Goal: Find specific page/section: Find specific page/section

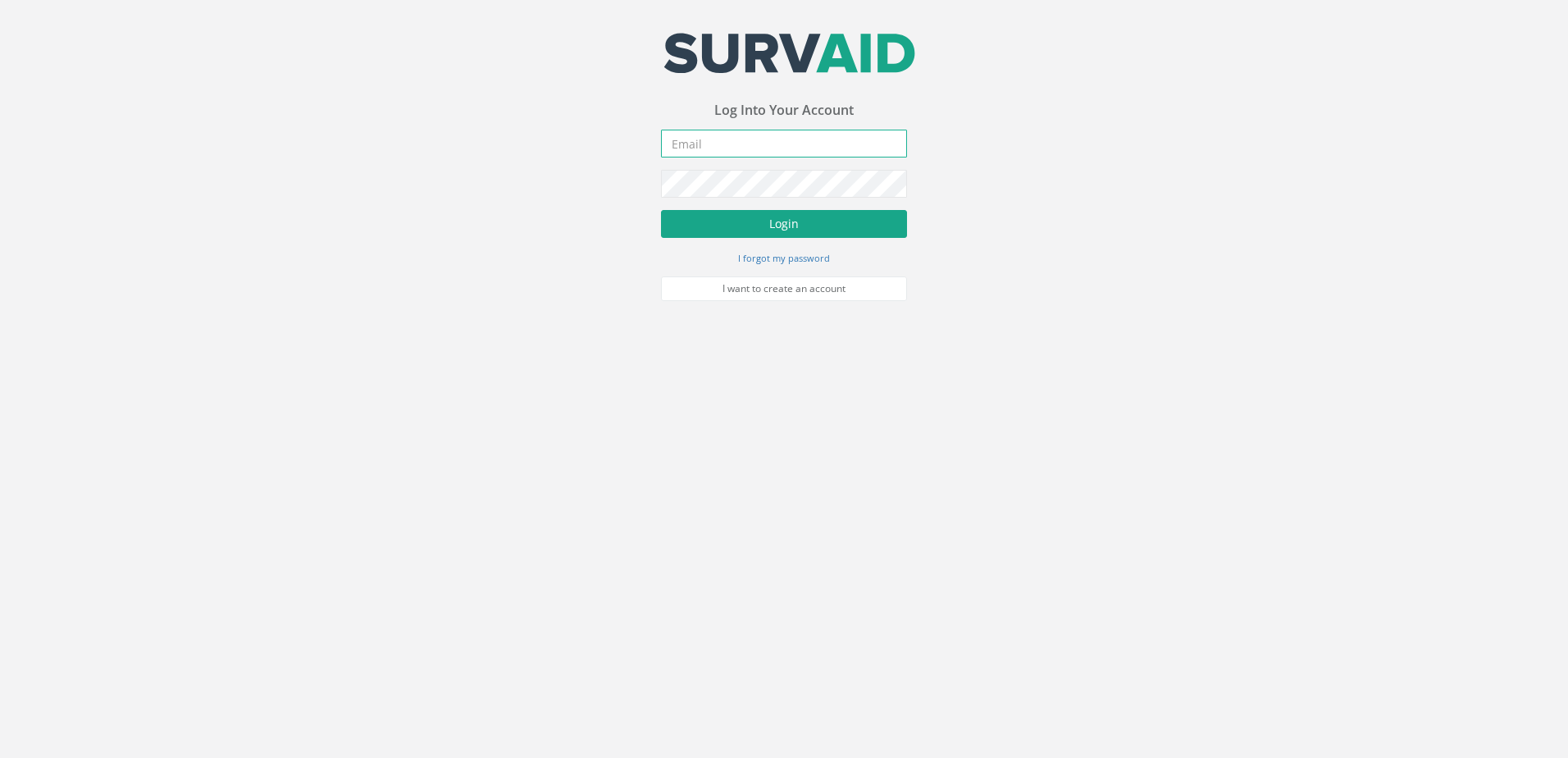
type input "[EMAIL_ADDRESS][DOMAIN_NAME]"
click at [717, 225] on button "Login" at bounding box center [784, 224] width 246 height 28
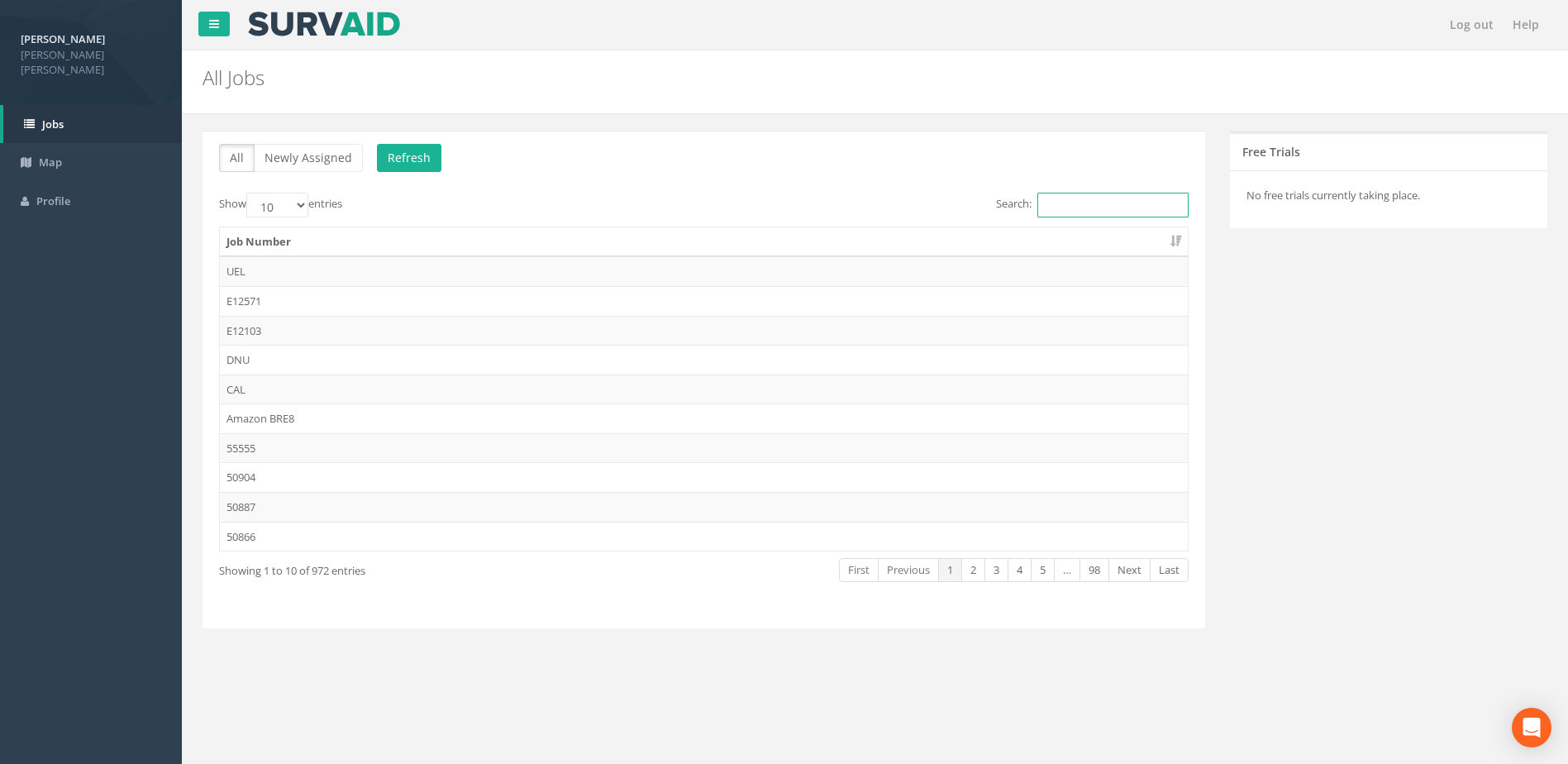
click at [1074, 205] on input "Search:" at bounding box center [1113, 204] width 151 height 25
click at [45, 154] on span "Map" at bounding box center [51, 161] width 24 height 15
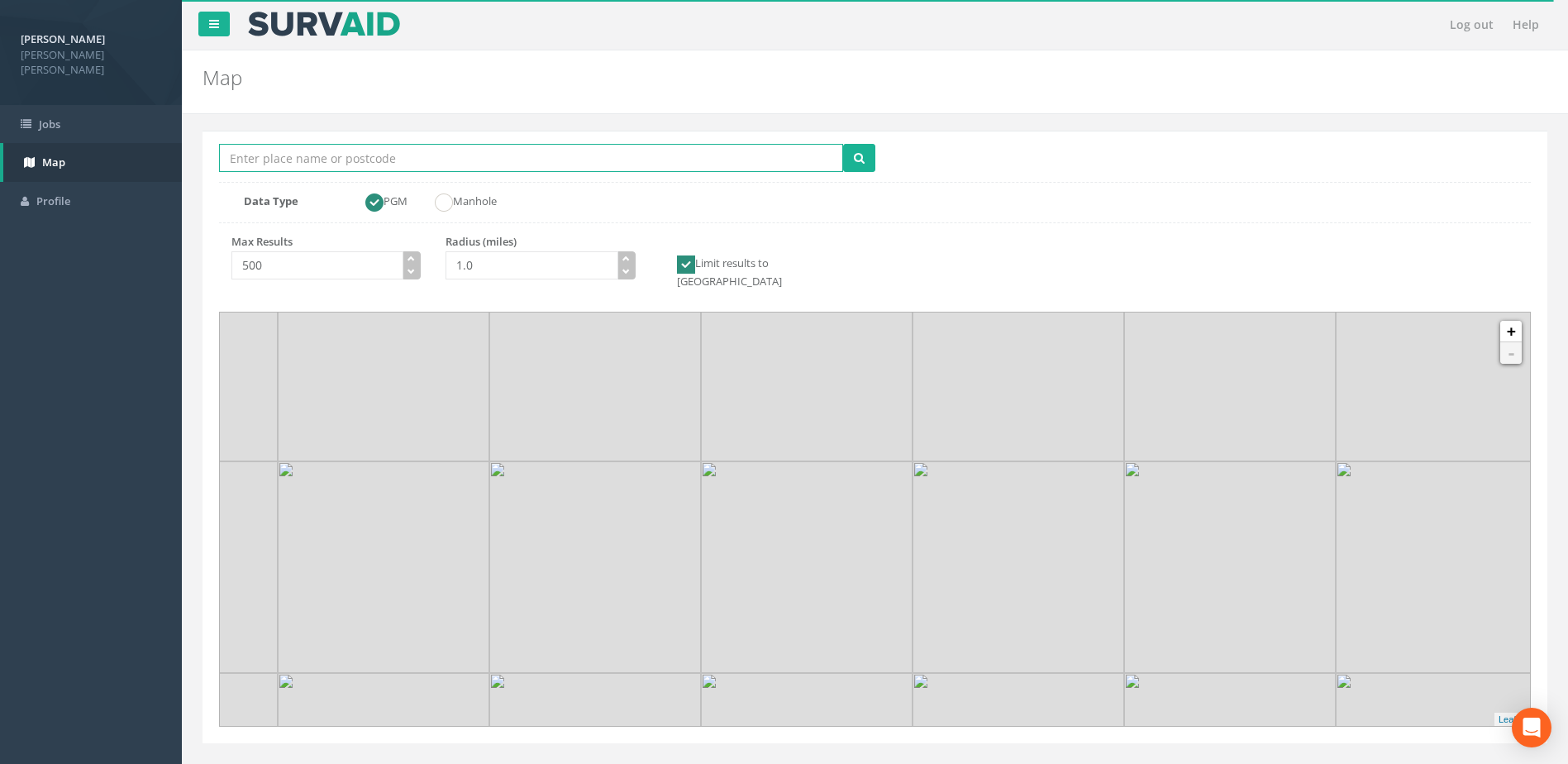
click at [334, 165] on input "Location Search Box" at bounding box center [531, 157] width 624 height 28
type input "e15"
click at [860, 163] on icon "submit" at bounding box center [859, 158] width 11 height 12
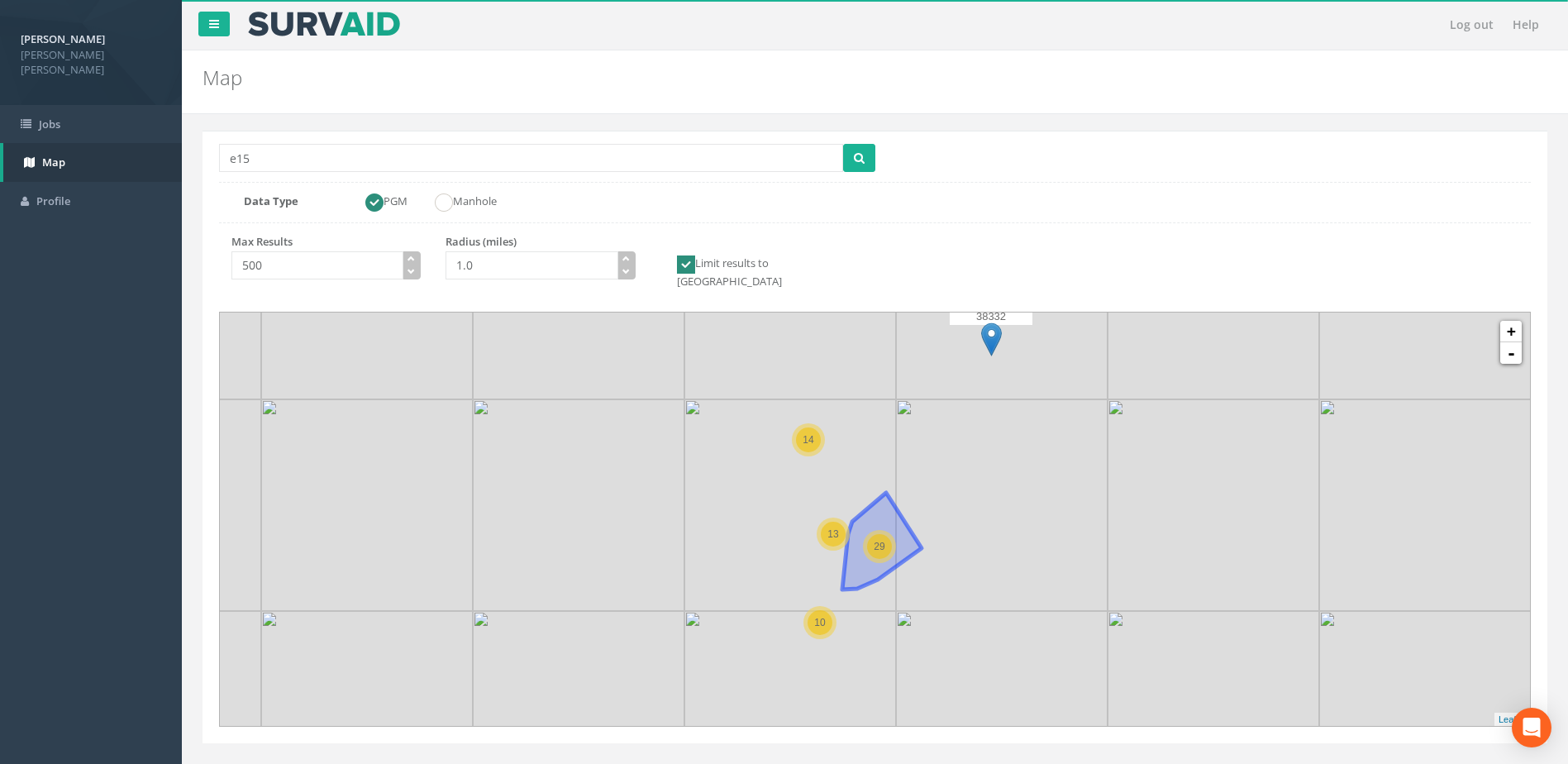
click at [866, 541] on div "29" at bounding box center [880, 547] width 33 height 33
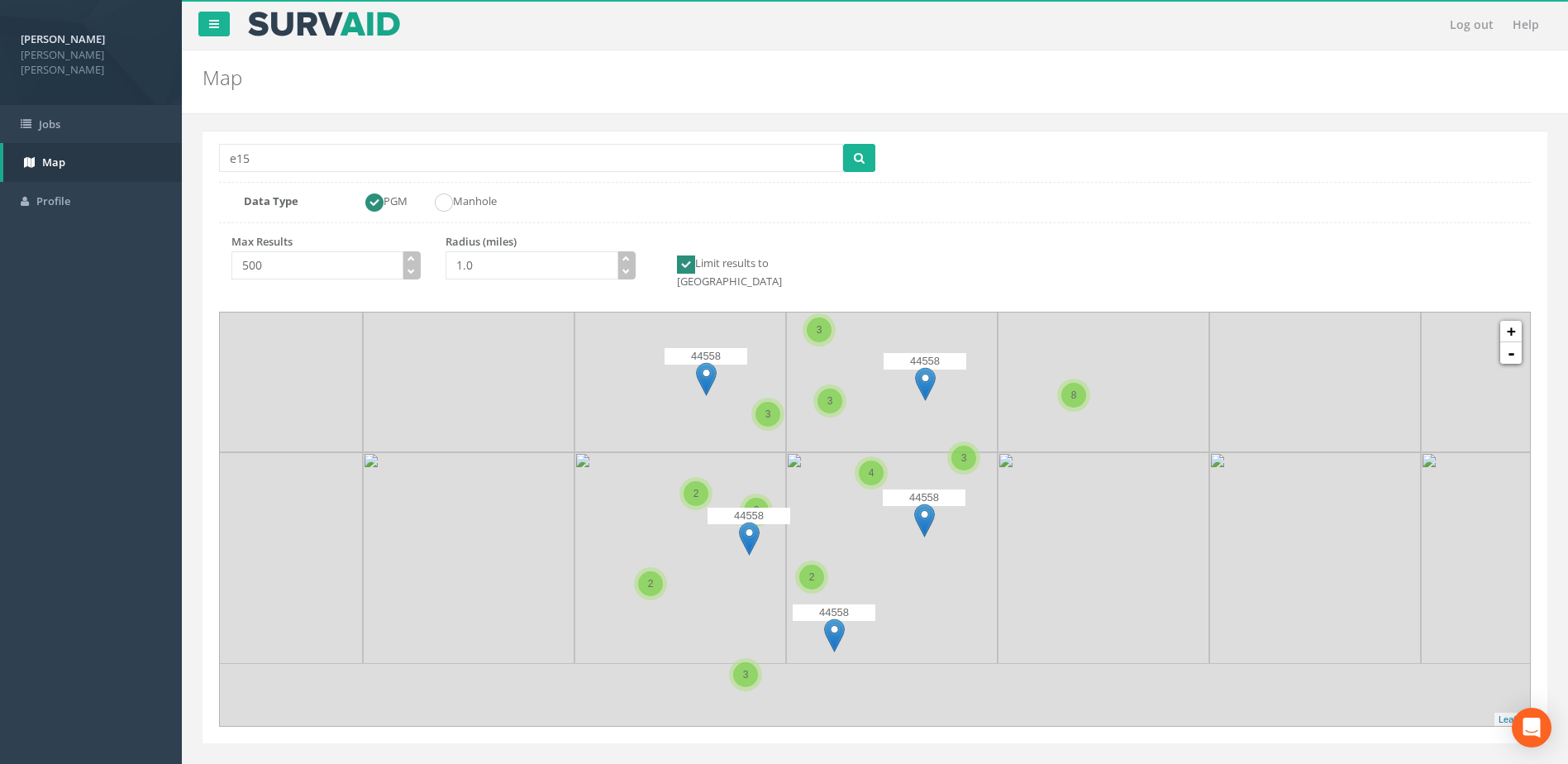
drag, startPoint x: 819, startPoint y: 570, endPoint x: 884, endPoint y: 446, distance: 140.0
click at [887, 437] on icon at bounding box center [942, 384] width 1367 height 431
click at [1505, 321] on link "+" at bounding box center [1511, 332] width 22 height 22
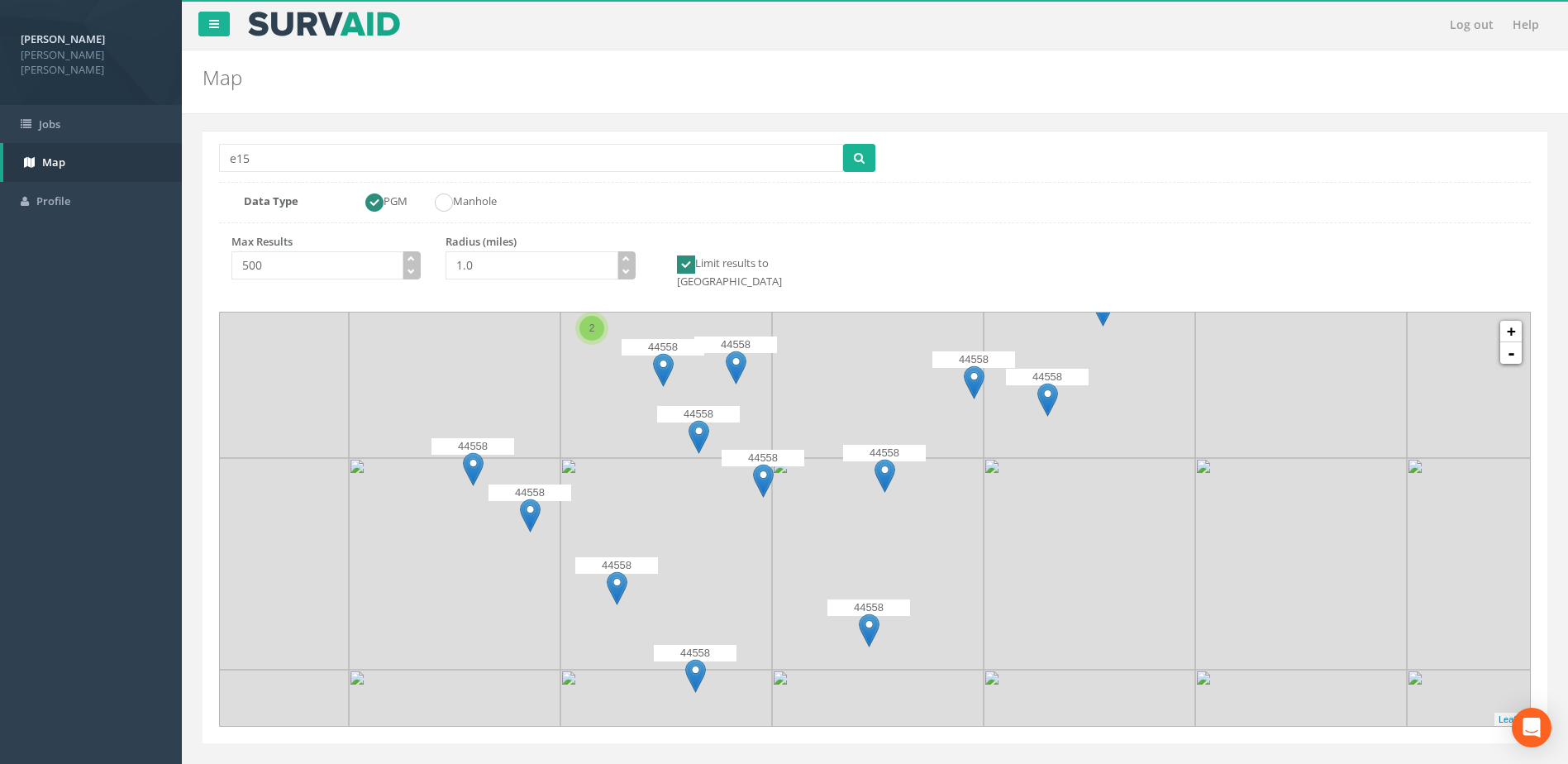
drag, startPoint x: 900, startPoint y: 573, endPoint x: 997, endPoint y: 405, distance: 194.0
click at [997, 405] on icon at bounding box center [948, 378] width 1367 height 431
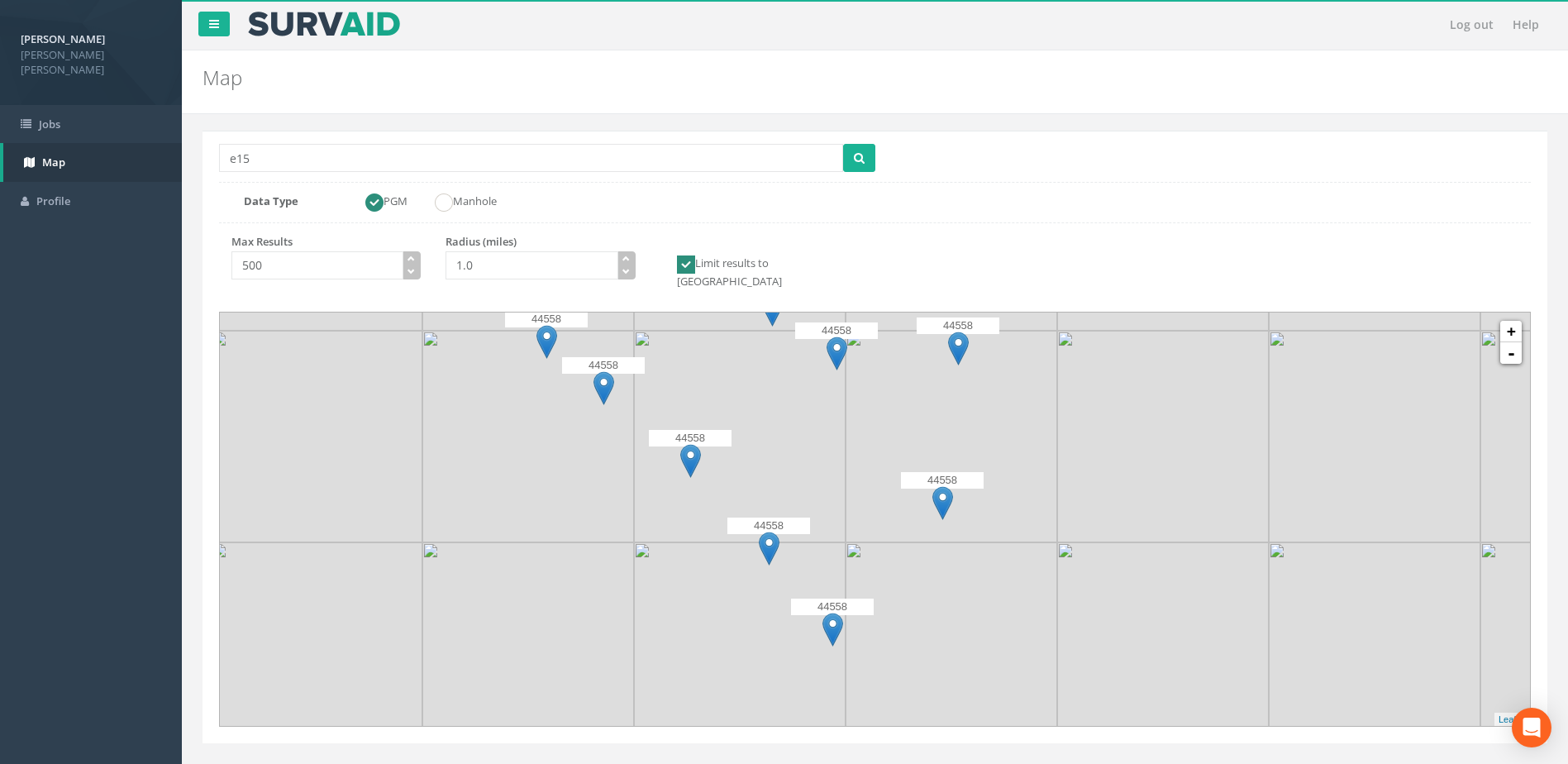
drag, startPoint x: 891, startPoint y: 548, endPoint x: 928, endPoint y: 478, distance: 79.2
click at [928, 478] on div "44558" at bounding box center [943, 497] width 82 height 50
click at [767, 531] on img at bounding box center [769, 548] width 21 height 34
